Goal: Find specific page/section: Find specific page/section

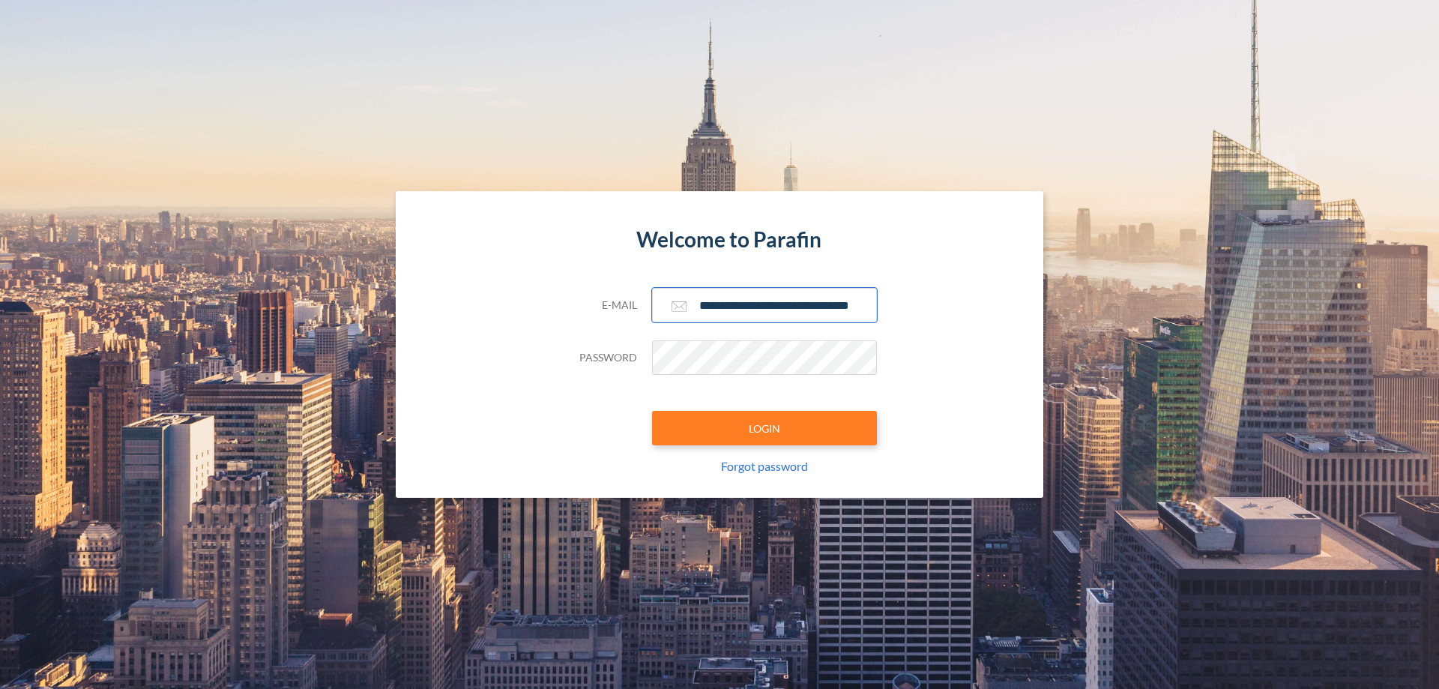
type input "**********"
click at [764, 428] on button "LOGIN" at bounding box center [764, 428] width 225 height 34
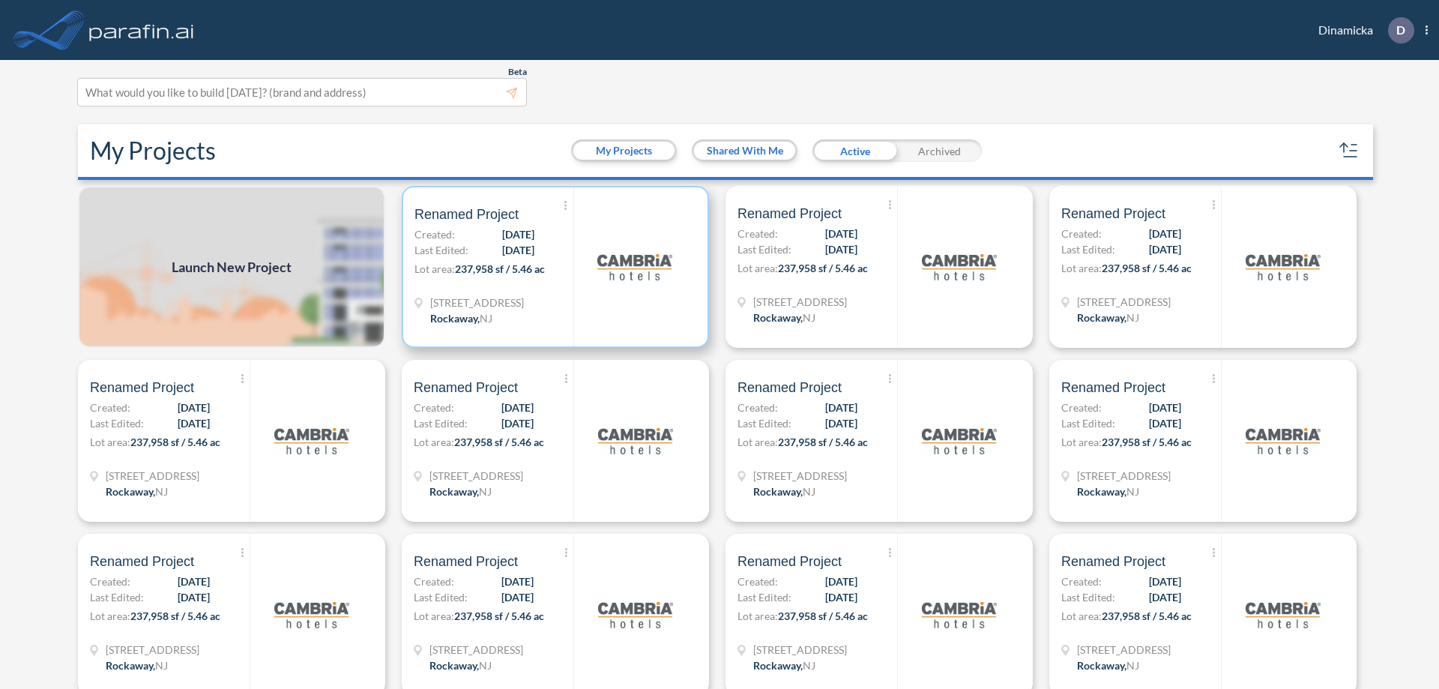
scroll to position [4, 0]
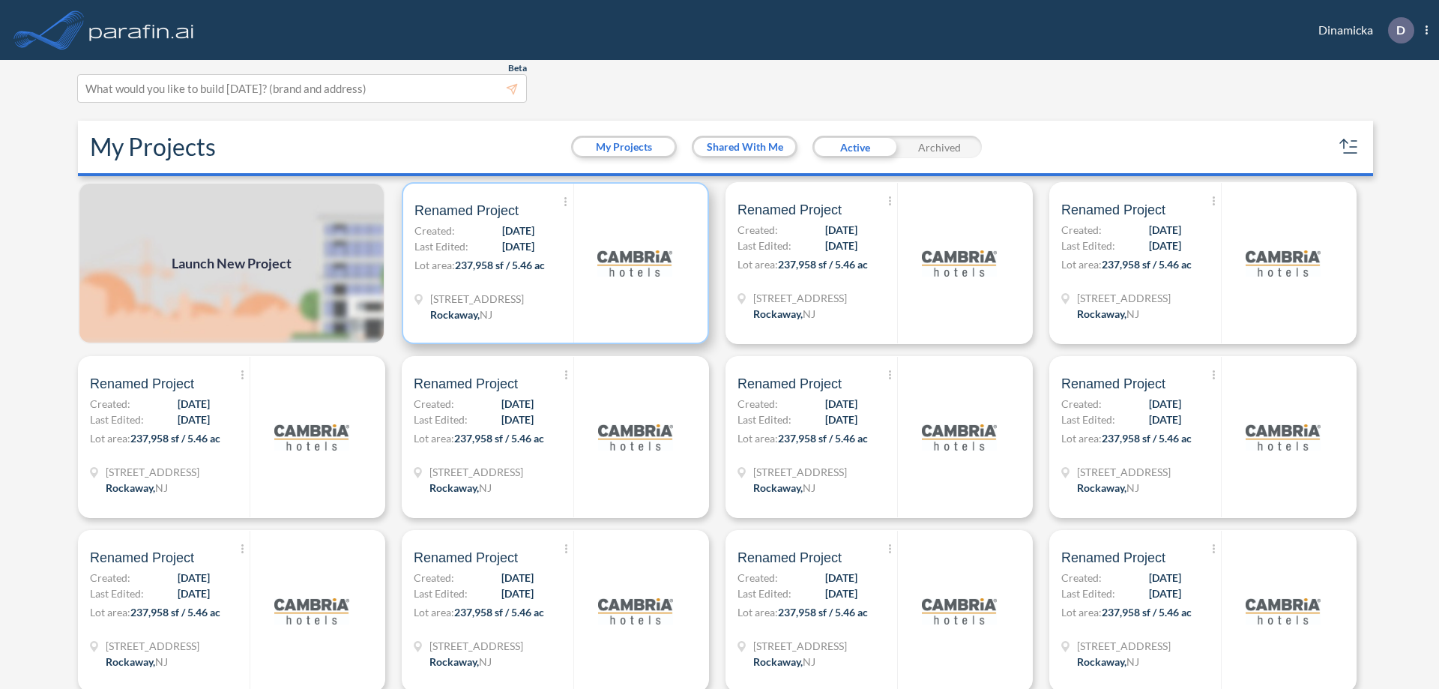
click at [552, 263] on p "Lot area: 237,958 sf / 5.46 ac" at bounding box center [493, 268] width 159 height 22
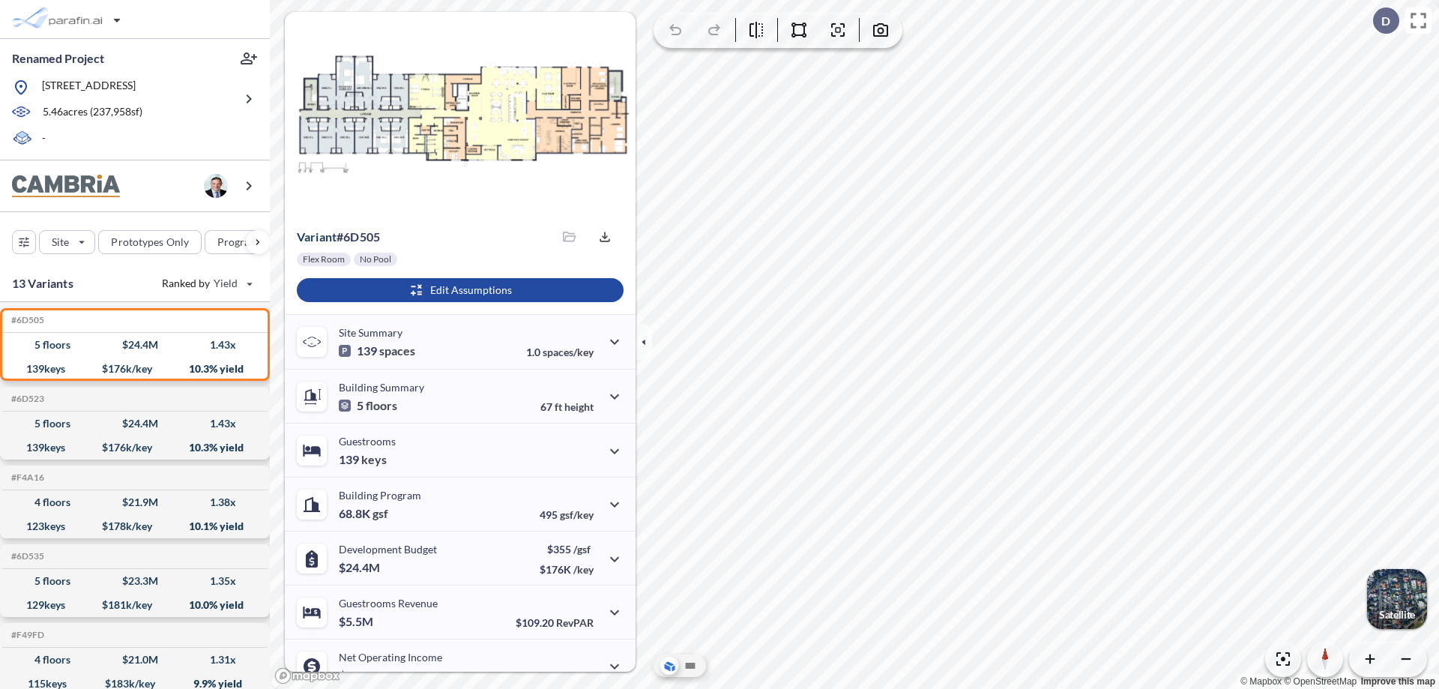
scroll to position [76, 0]
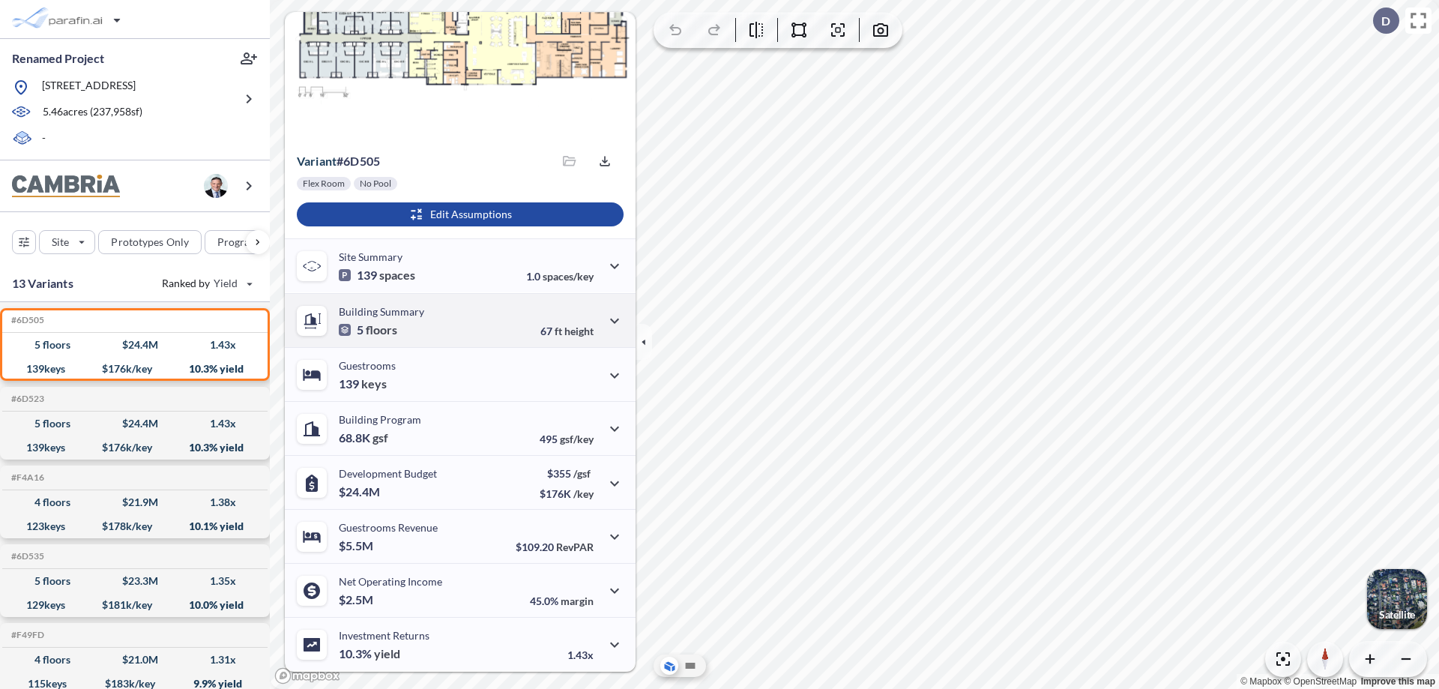
click at [458, 320] on div "Building Summary 5 floors 67 ft height" at bounding box center [460, 320] width 351 height 54
